Goal: Transaction & Acquisition: Purchase product/service

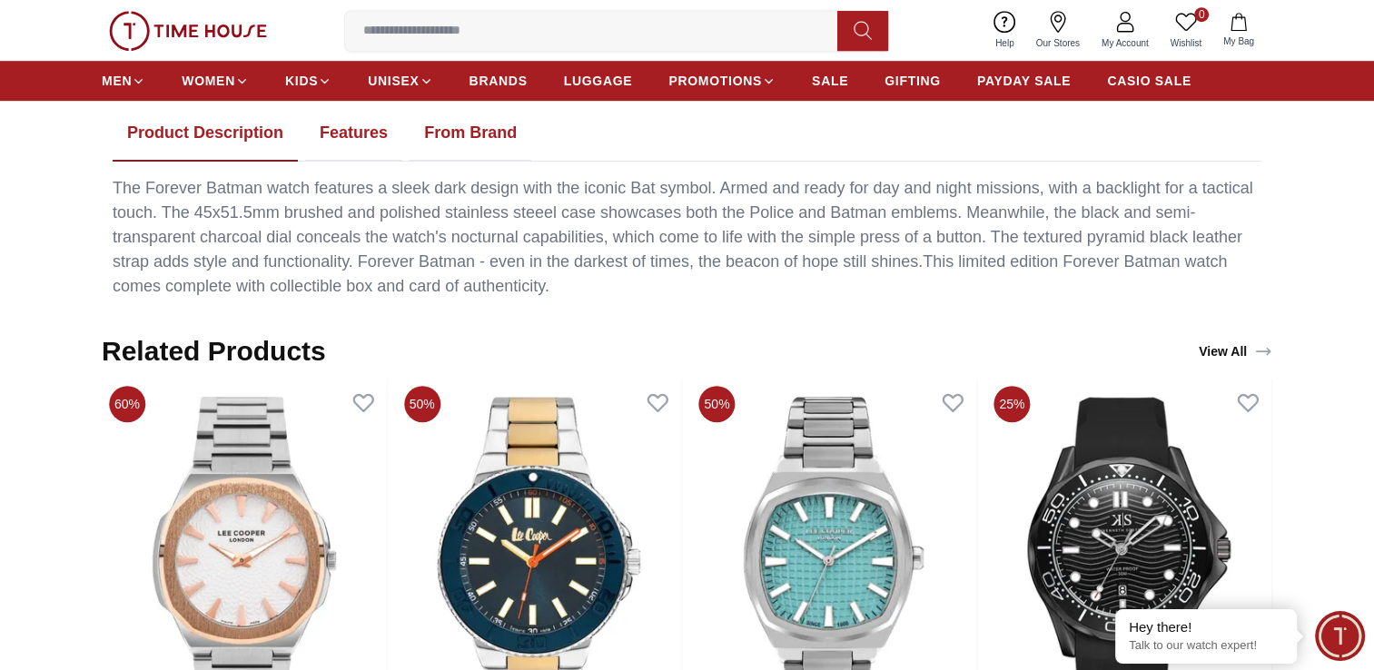
scroll to position [1181, 0]
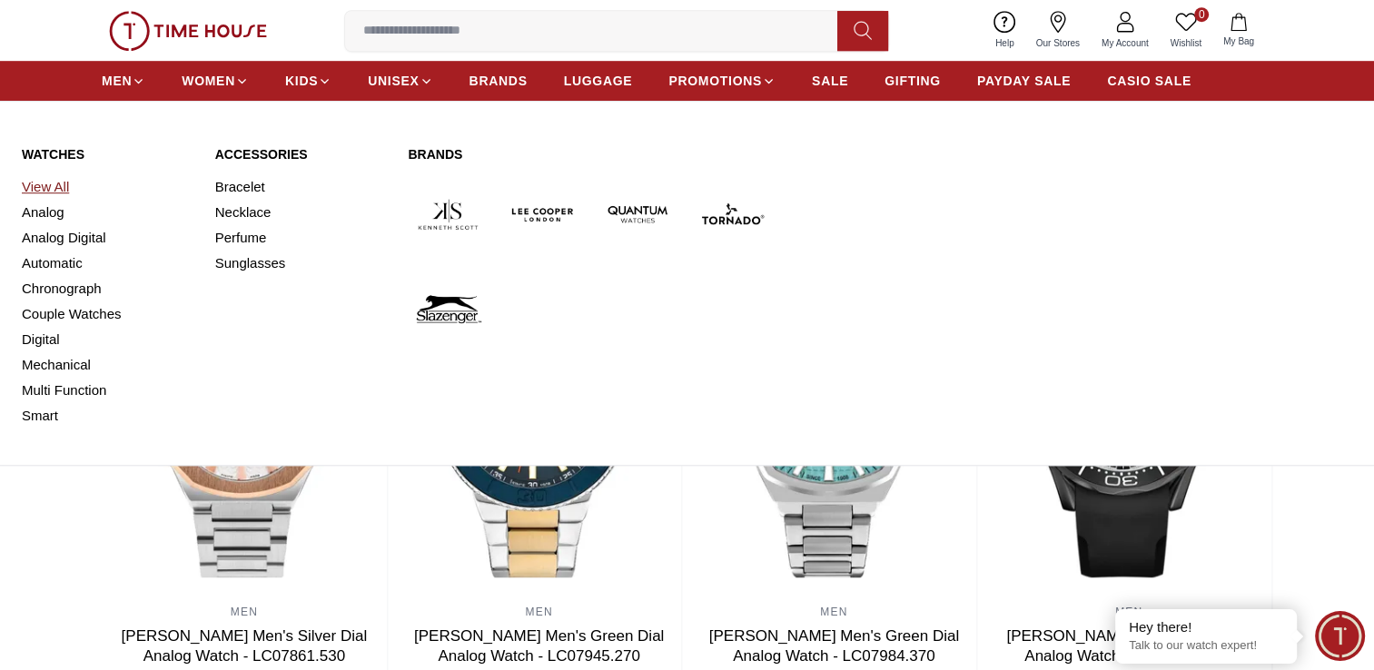
click at [44, 183] on link "View All" at bounding box center [108, 186] width 172 height 25
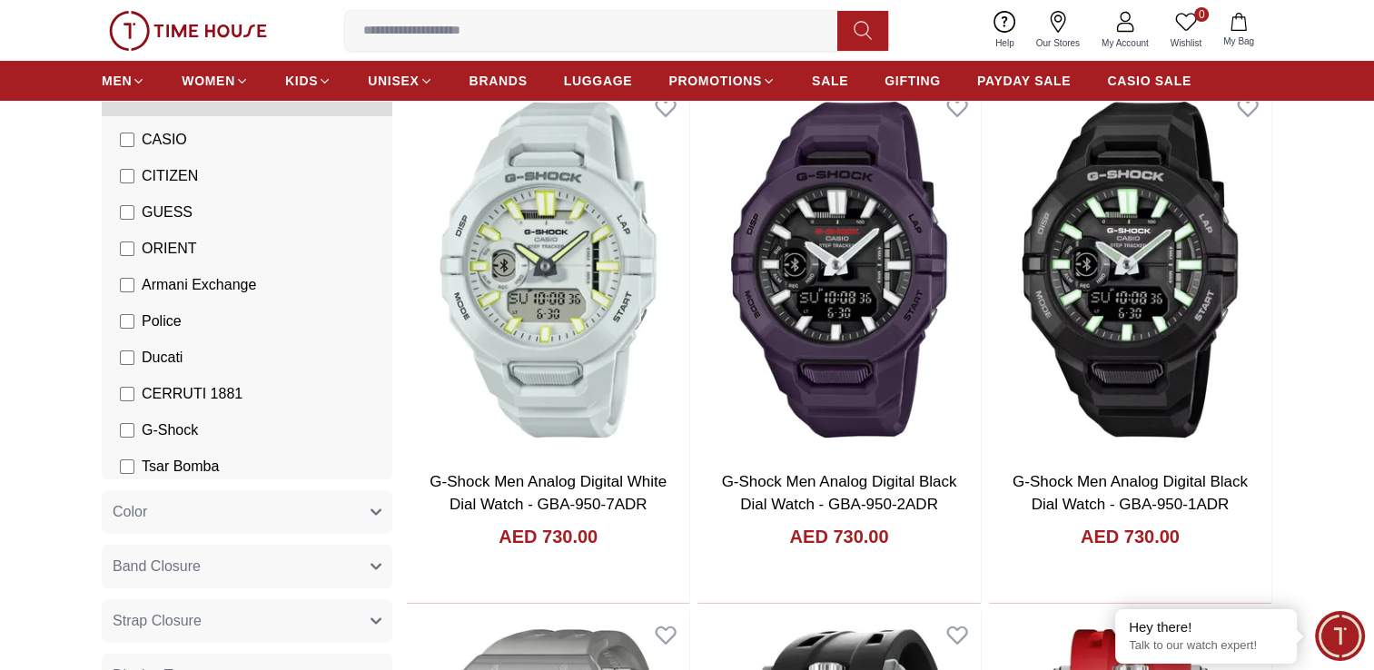
scroll to position [241, 0]
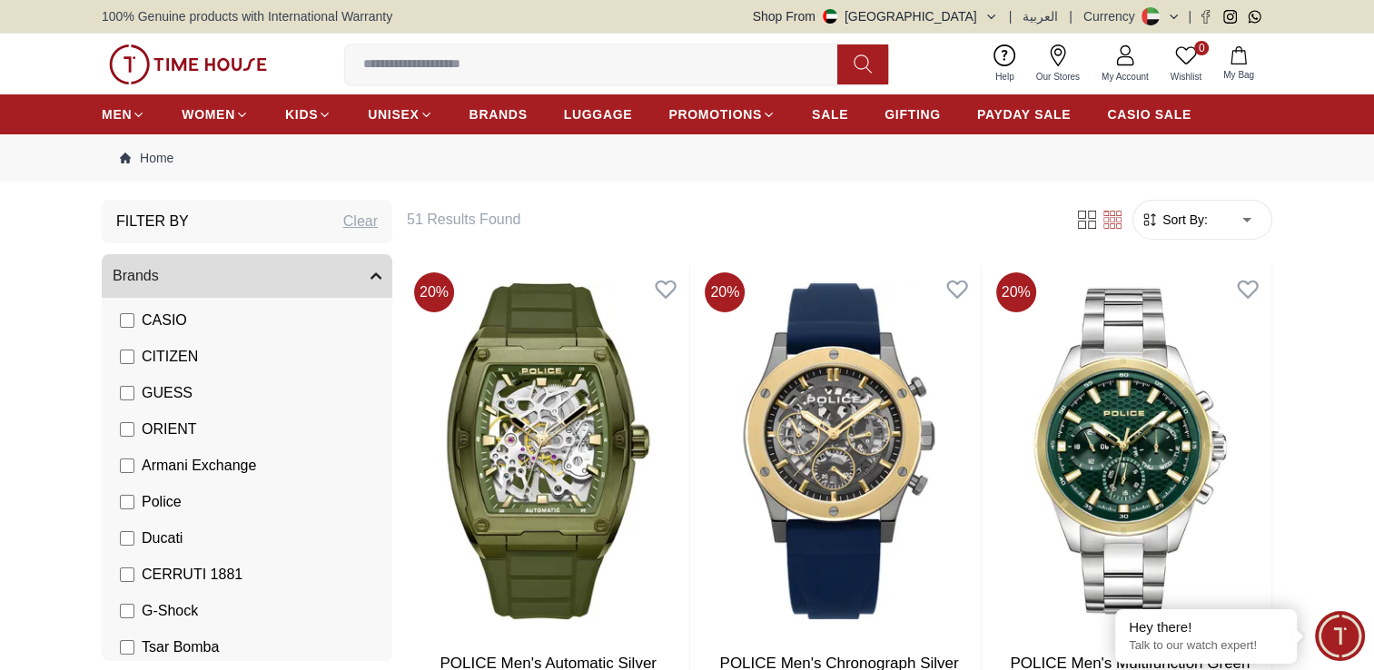
click at [1203, 216] on span "Sort By:" at bounding box center [1183, 220] width 49 height 18
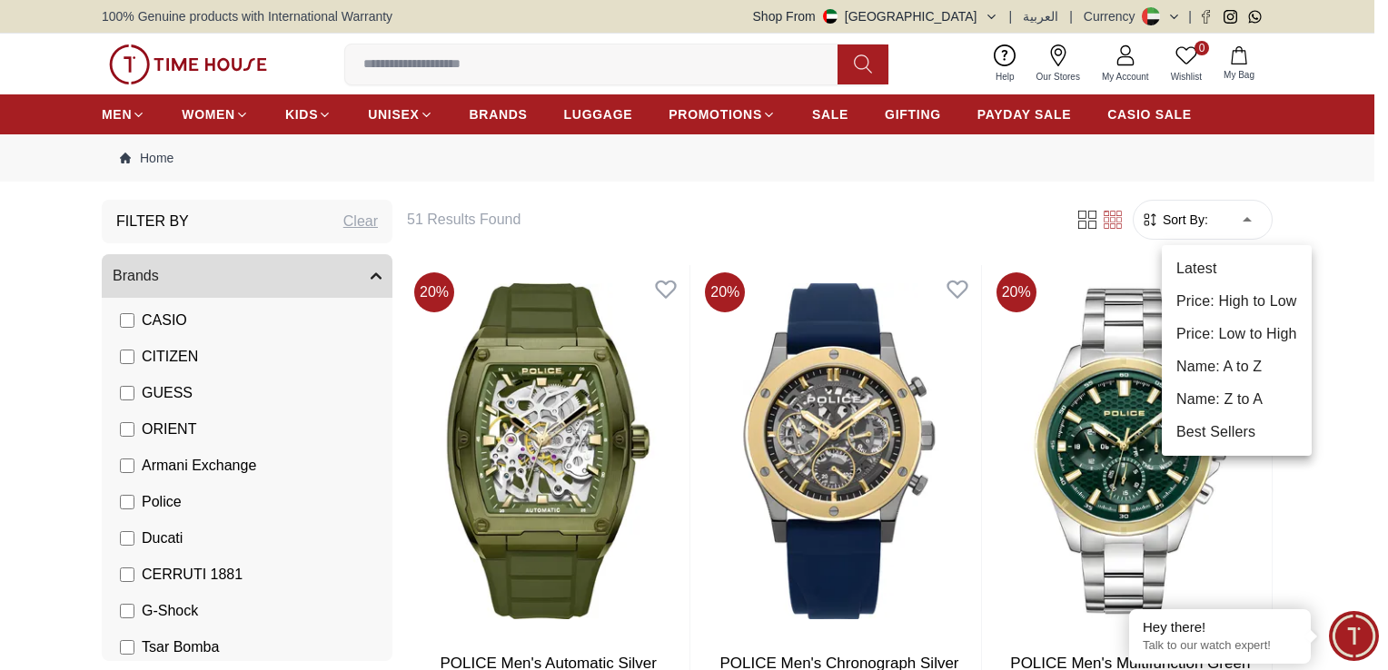
click at [1240, 302] on li "Price: High to Low" at bounding box center [1236, 301] width 150 height 33
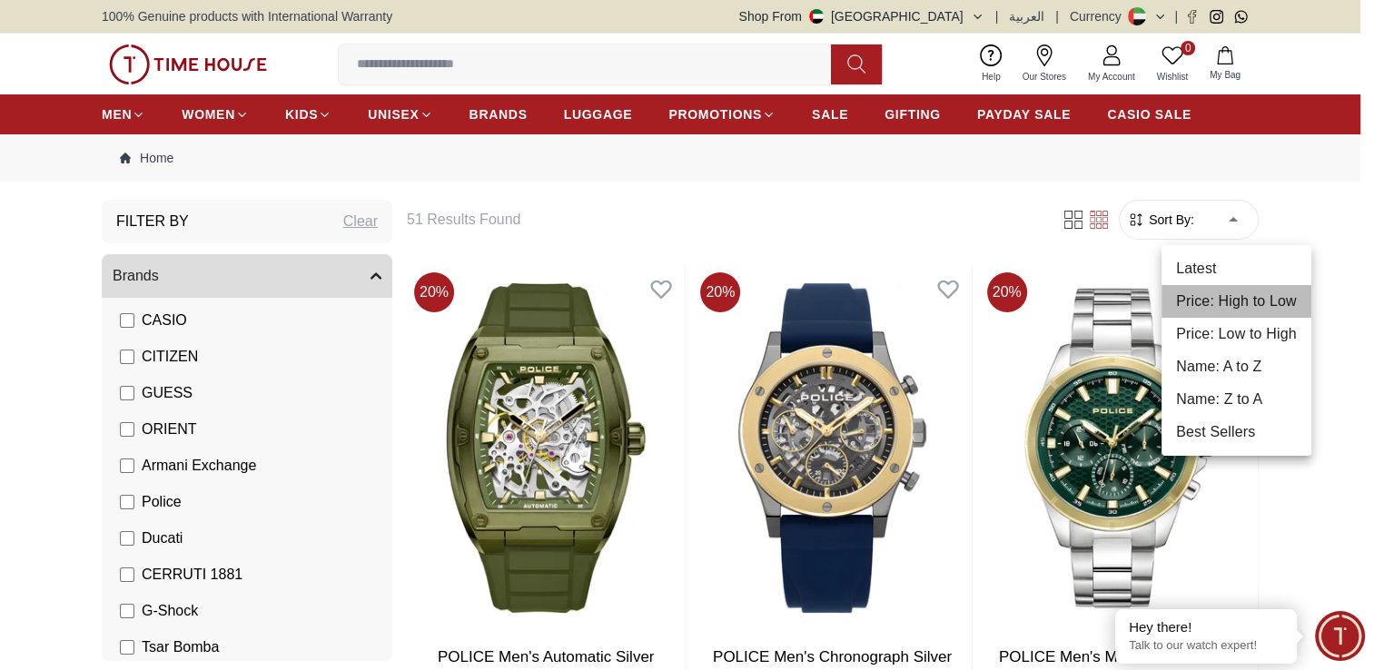
type input "*"
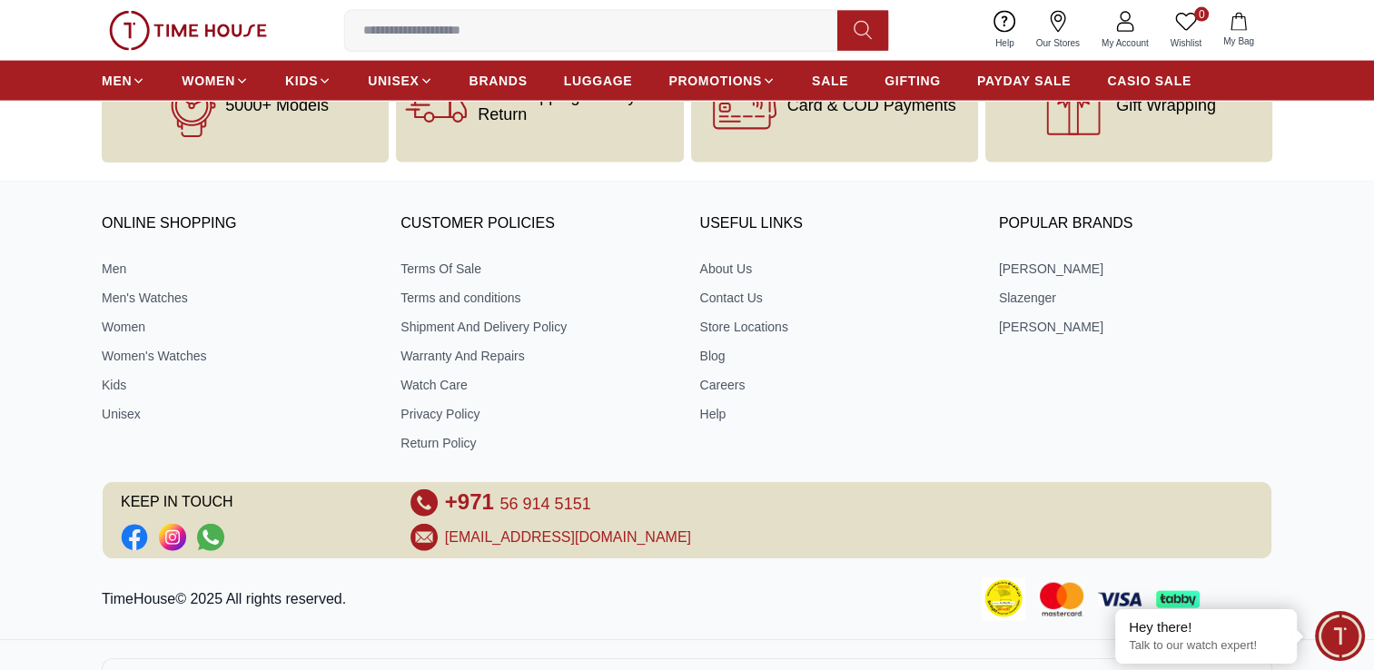
scroll to position [3996, 0]
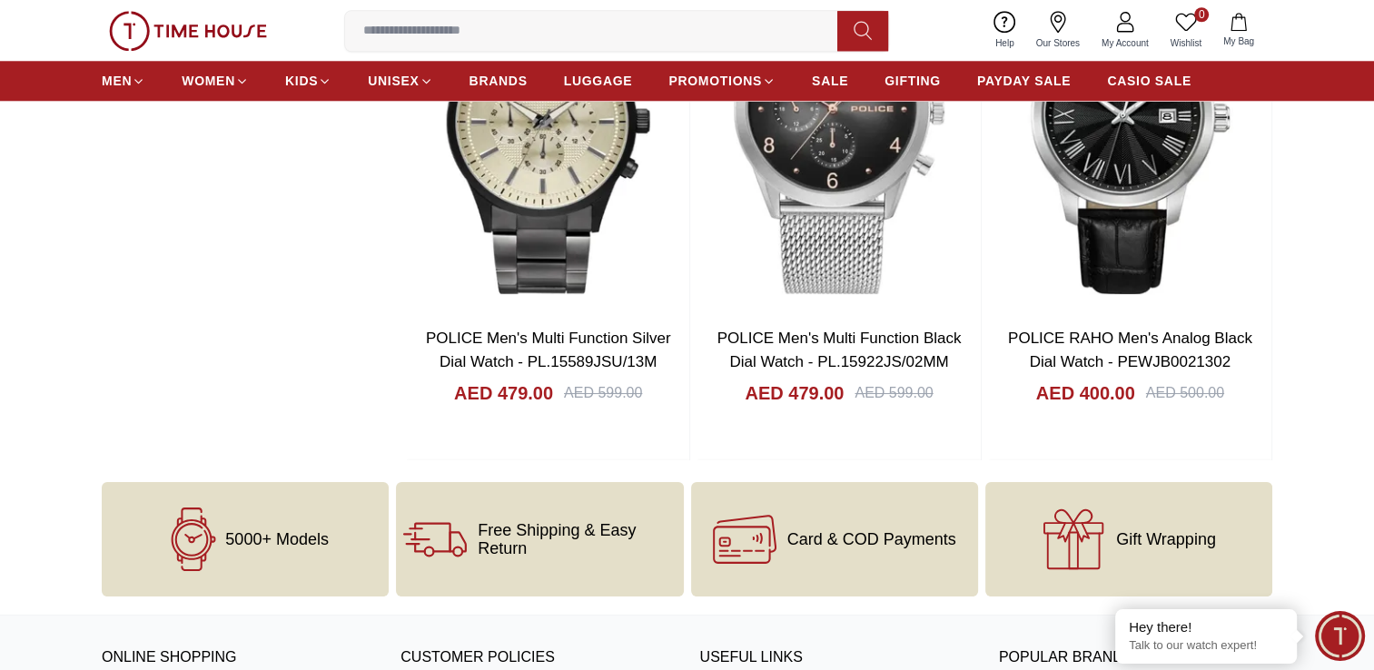
scroll to position [8809, 0]
